Goal: Task Accomplishment & Management: Use online tool/utility

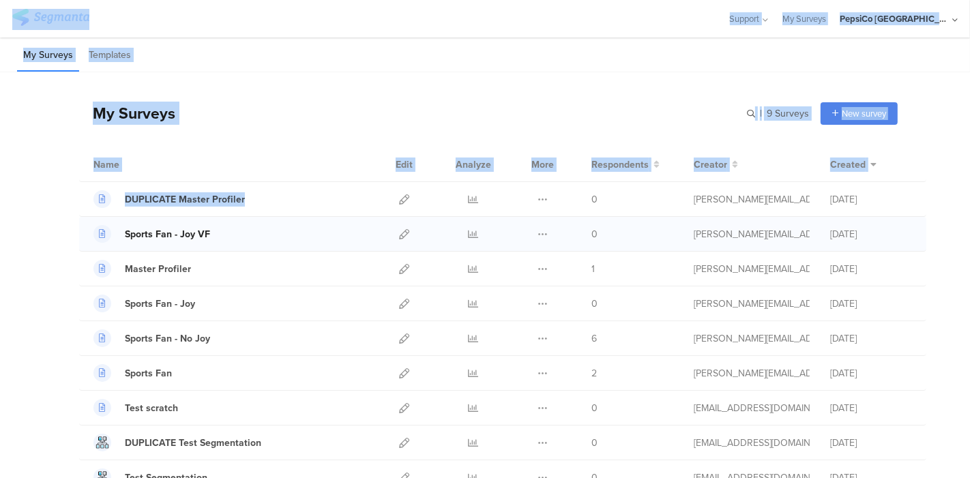
click at [175, 233] on div "Sports Fan - Joy VF" at bounding box center [167, 234] width 85 height 14
click at [399, 231] on icon at bounding box center [404, 234] width 10 height 10
